Goal: Browse casually

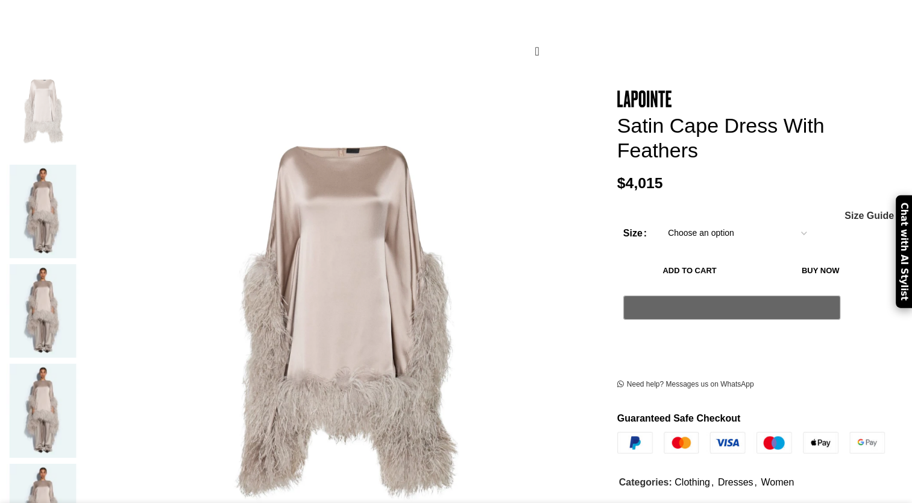
click at [80, 264] on img at bounding box center [43, 310] width 74 height 93
click at [80, 165] on img at bounding box center [43, 211] width 74 height 93
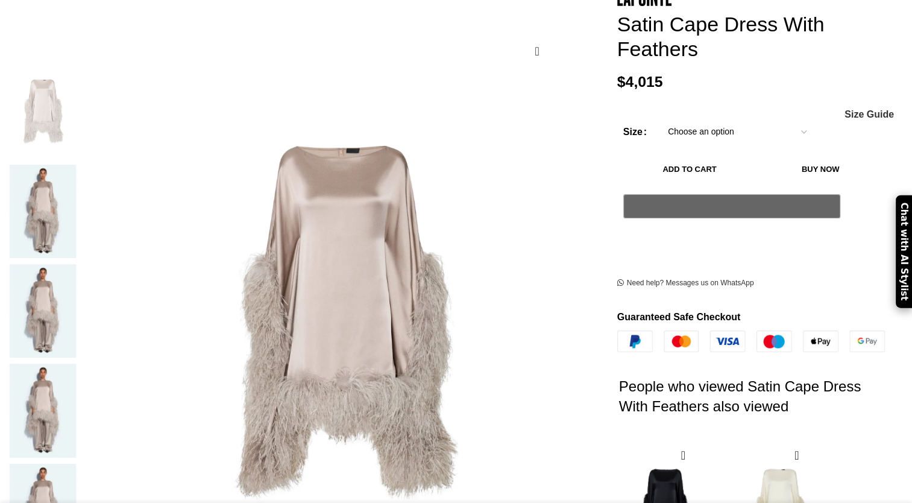
click at [80, 170] on img at bounding box center [43, 211] width 74 height 93
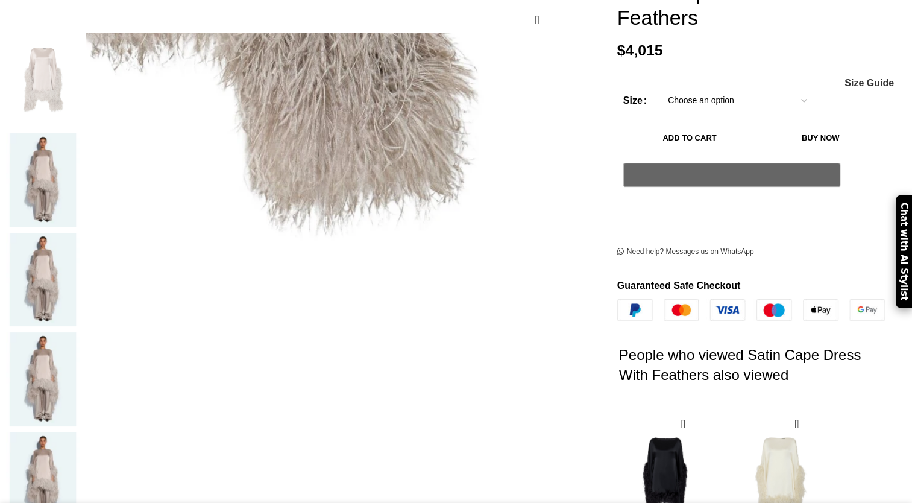
scroll to position [121, 0]
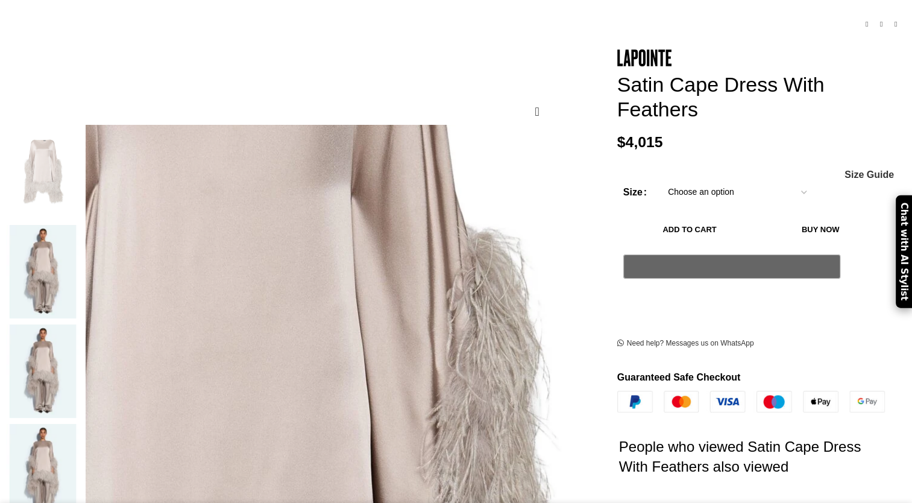
click at [408, 270] on img at bounding box center [228, 439] width 1015 height 1544
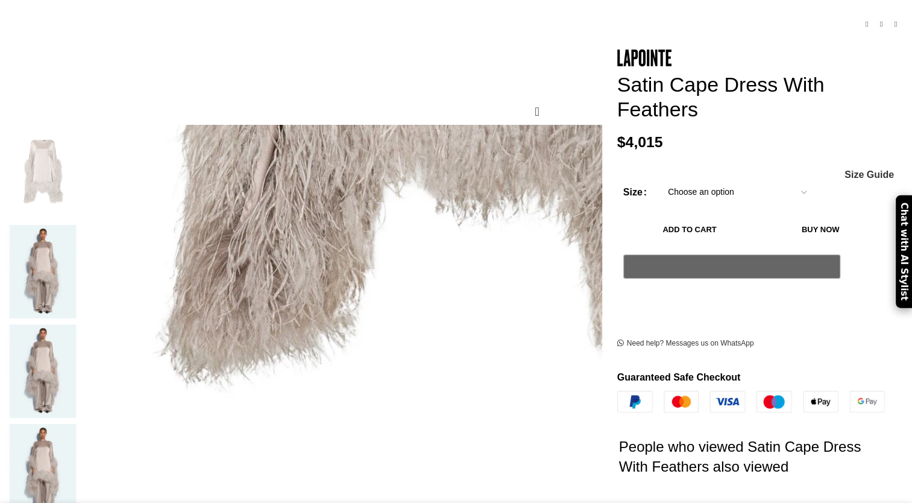
scroll to position [0, 127]
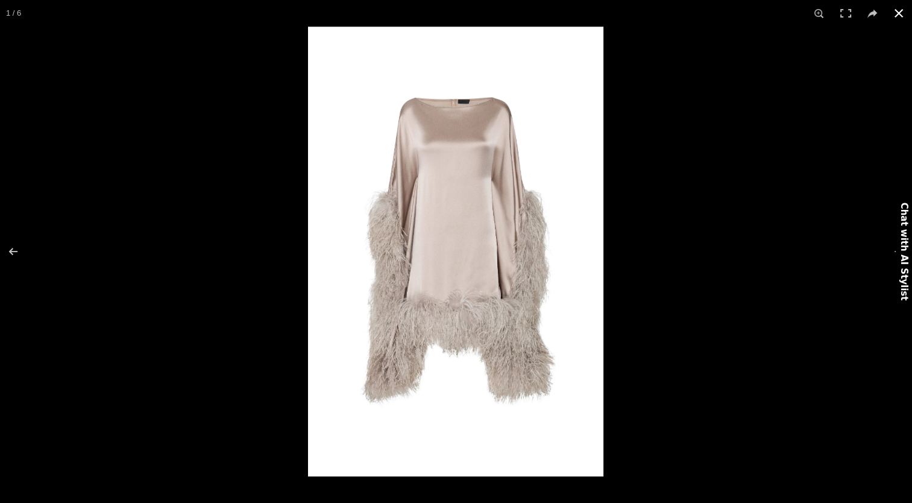
click at [808, 222] on div at bounding box center [764, 278] width 912 height 503
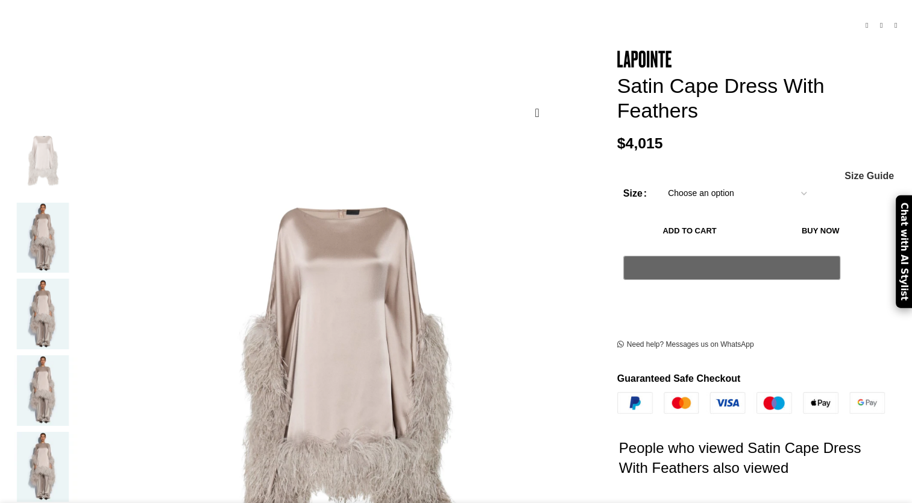
click at [80, 301] on img "3 / 6" at bounding box center [43, 314] width 74 height 71
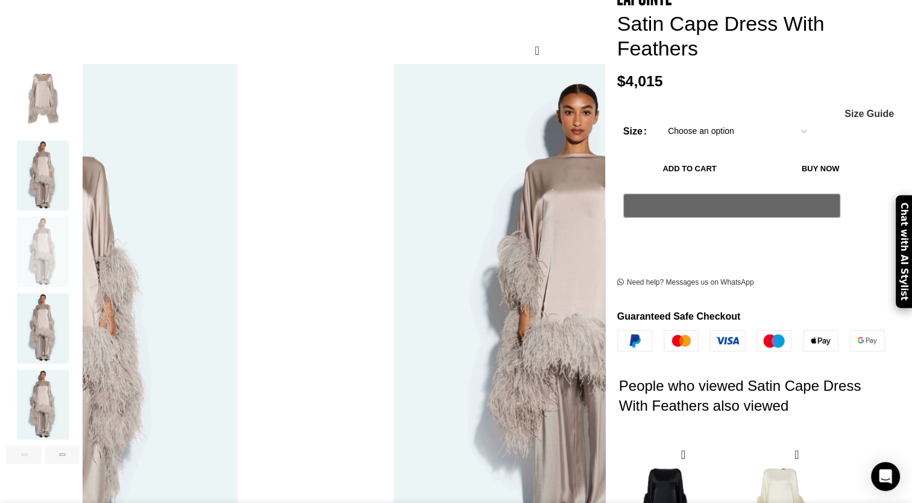
scroll to position [241, 0]
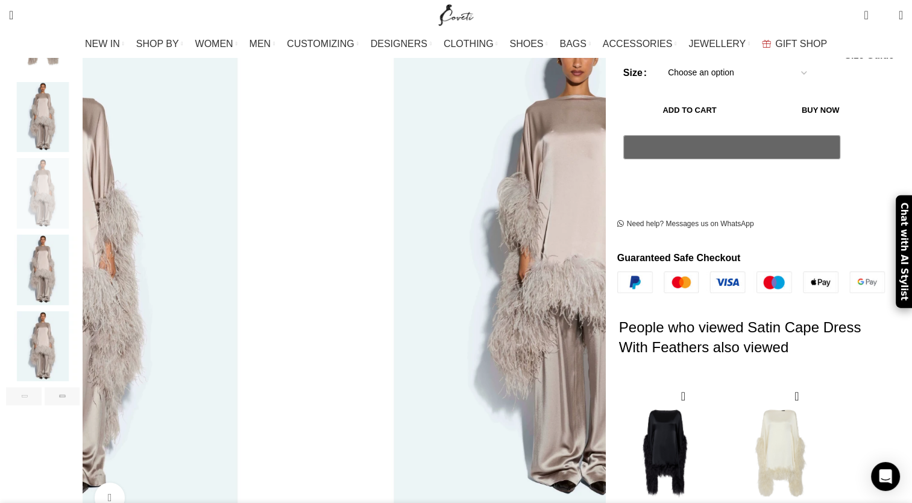
click at [80, 265] on img "4 / 6" at bounding box center [43, 270] width 74 height 71
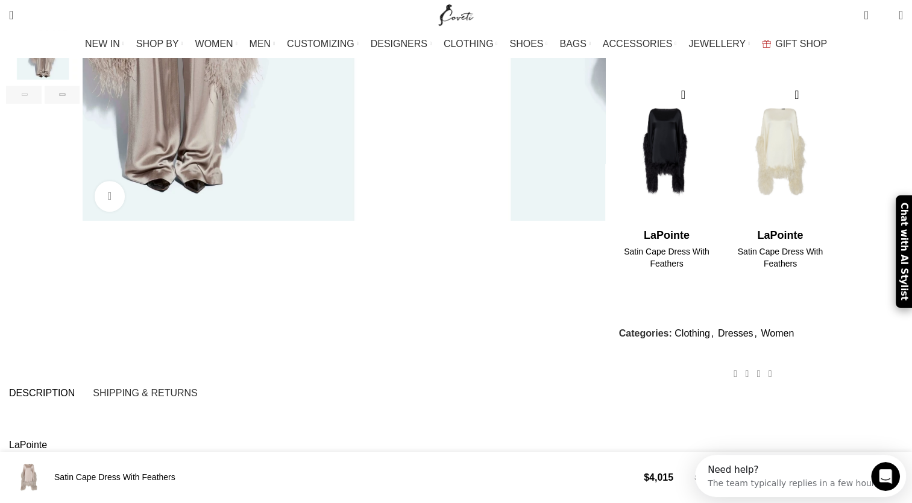
scroll to position [0, 0]
